Goal: Obtain resource: Obtain resource

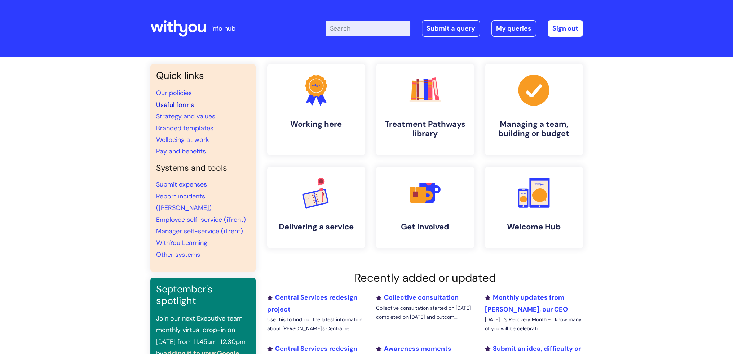
click at [175, 101] on link "Useful forms" at bounding box center [175, 105] width 38 height 9
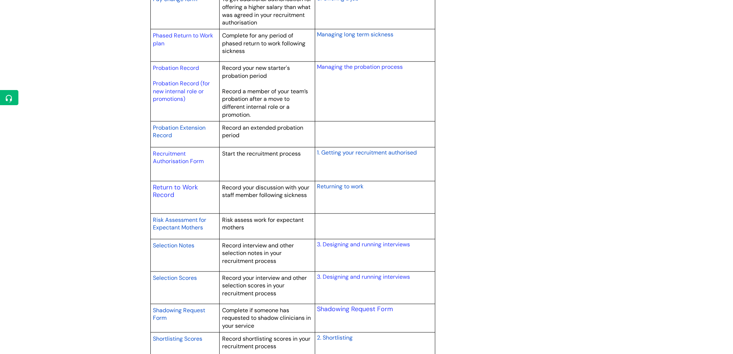
scroll to position [1010, 0]
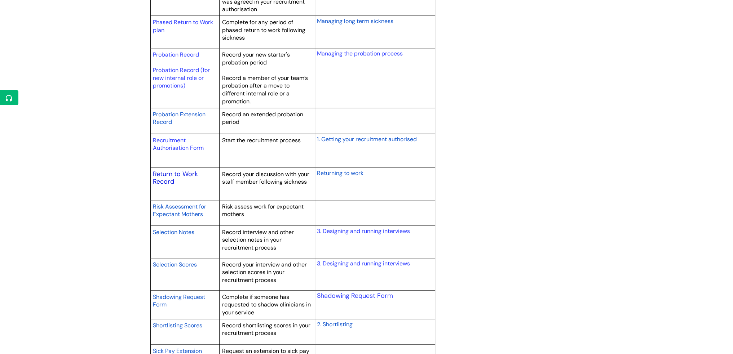
click at [174, 172] on link "Return to Work Record" at bounding box center [175, 178] width 45 height 17
